Goal: Task Accomplishment & Management: Use online tool/utility

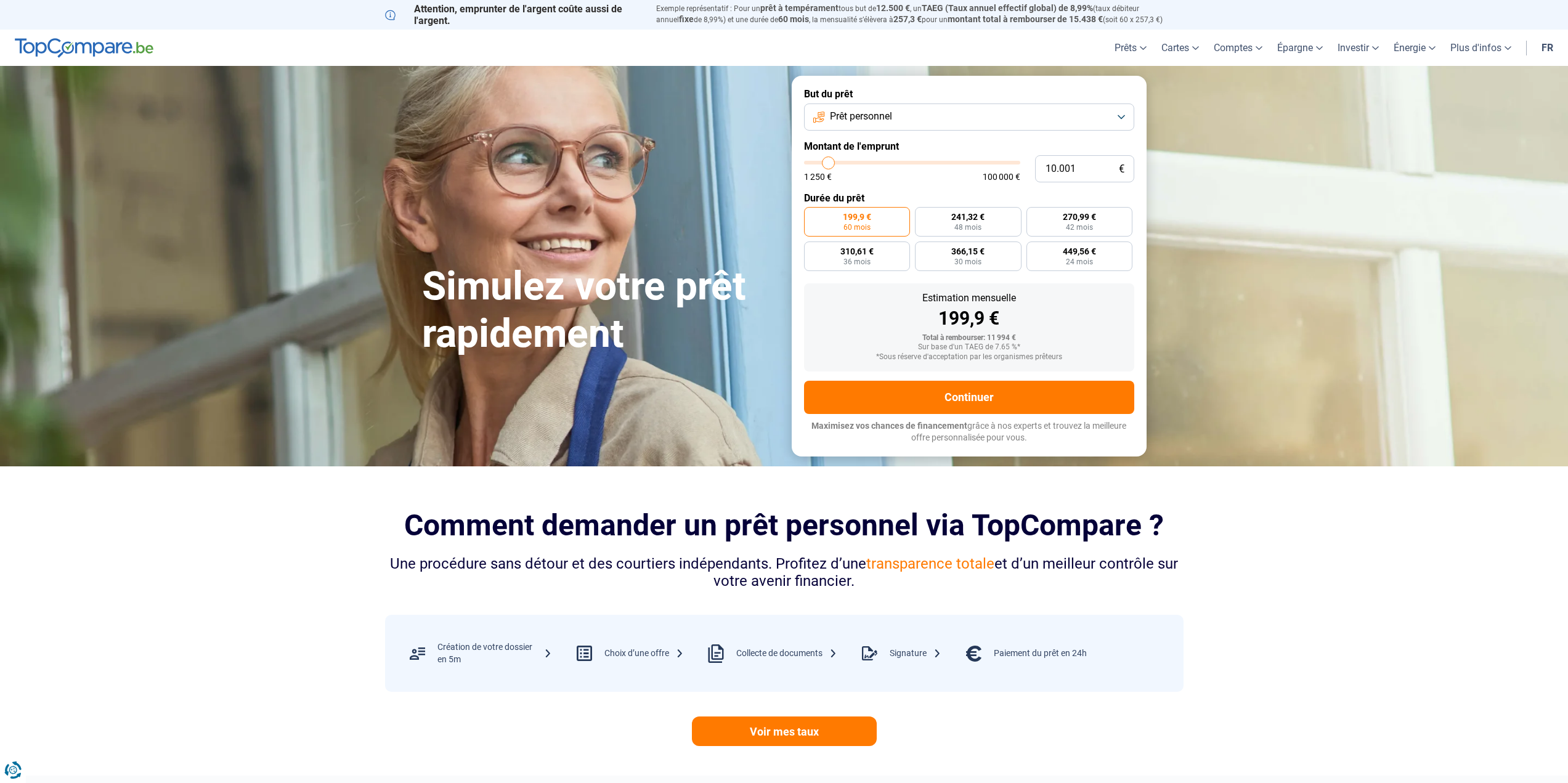
type input "2"
type input "1250"
type input "25"
type input "1250"
type input "250"
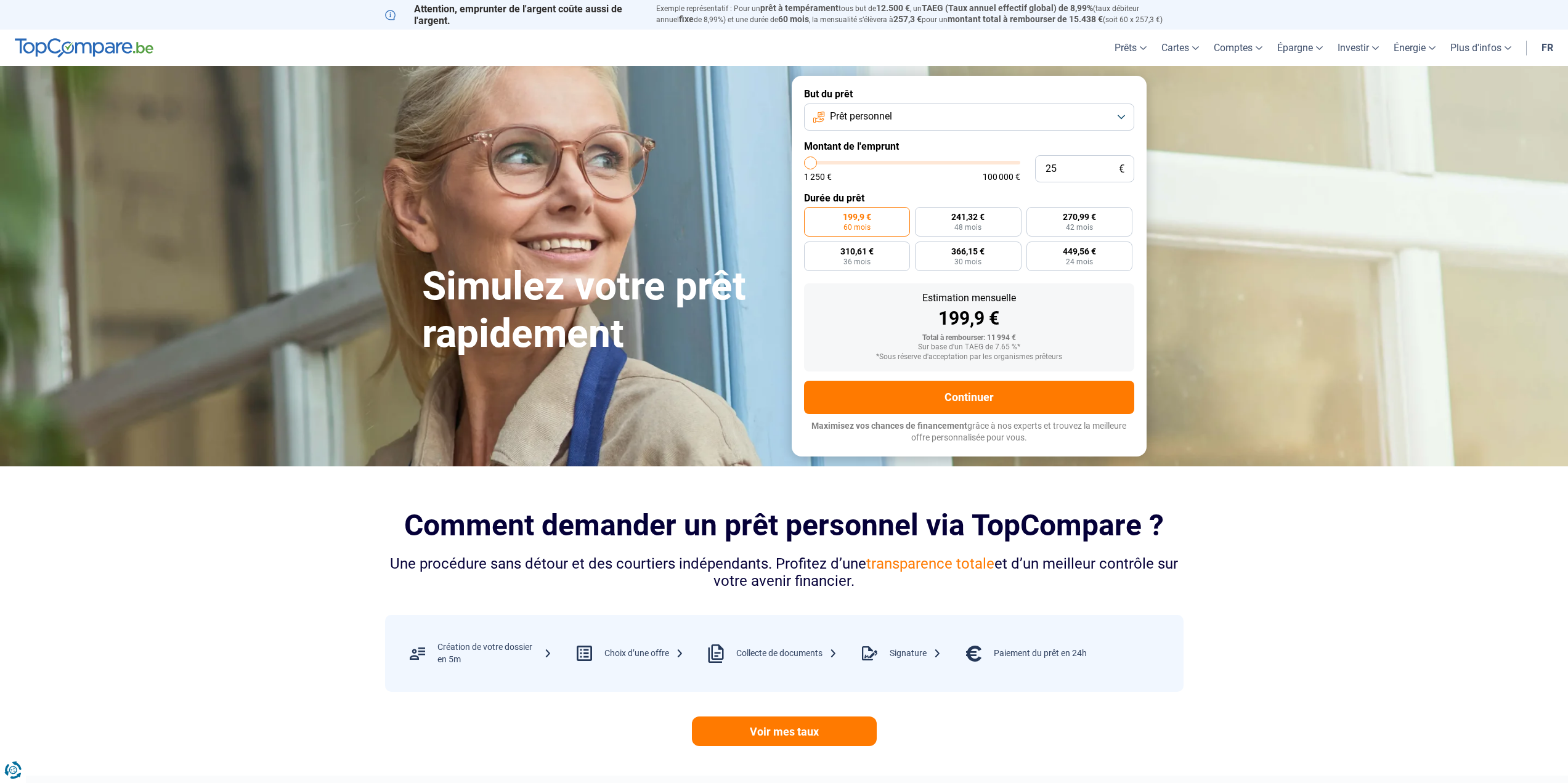
type input "1250"
type input "2.500"
type input "2500"
type input "25.000"
type input "25000"
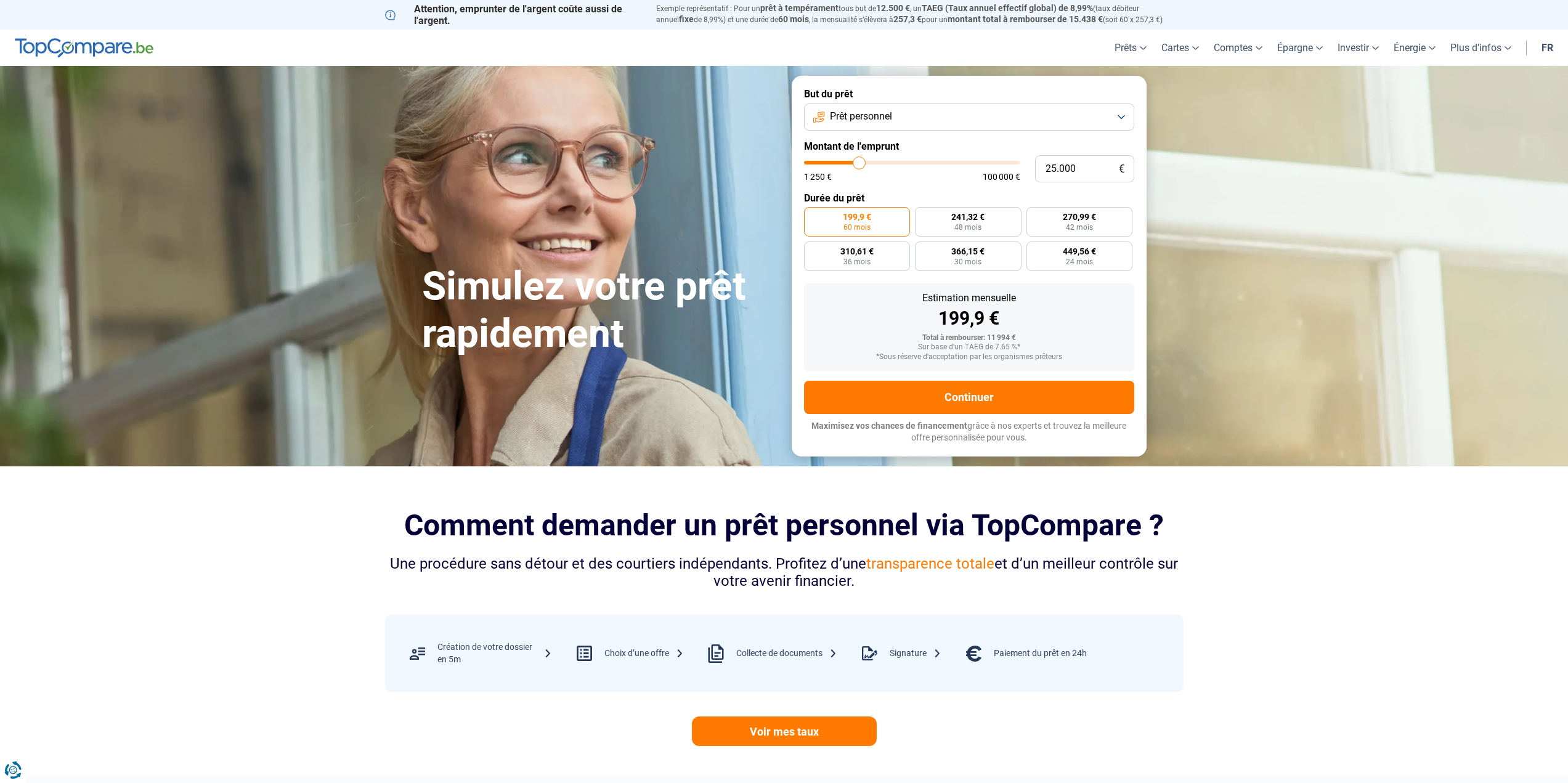
type input "250.000"
type input "100000"
type input "100.000"
type input "100000"
radio input "false"
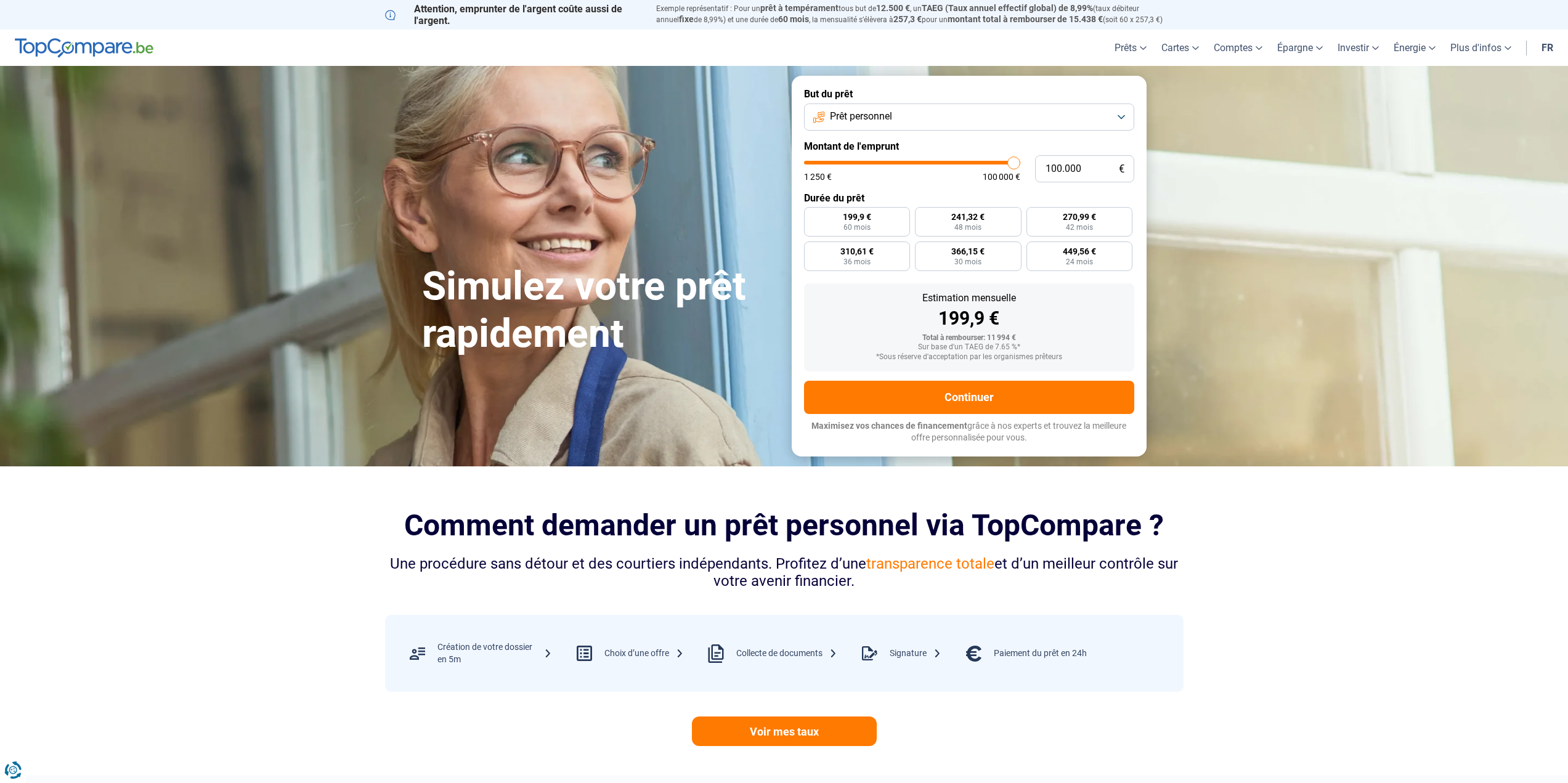
click at [955, 180] on div "1 250 € 100 000 €" at bounding box center [911, 177] width 216 height 9
click at [1105, 111] on button "Prêt personnel" at bounding box center [969, 117] width 330 height 27
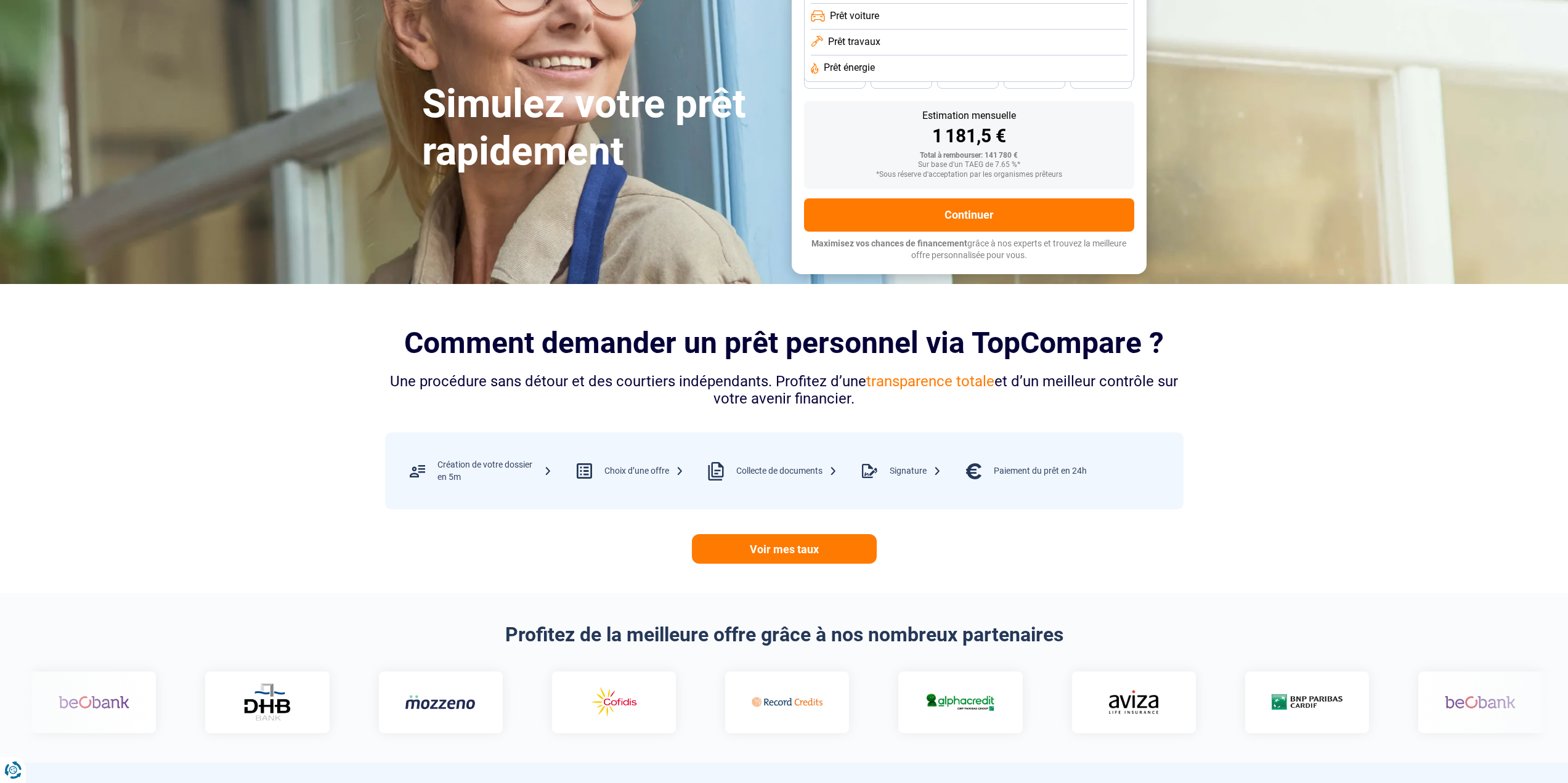
scroll to position [185, 0]
